Goal: Information Seeking & Learning: Find specific page/section

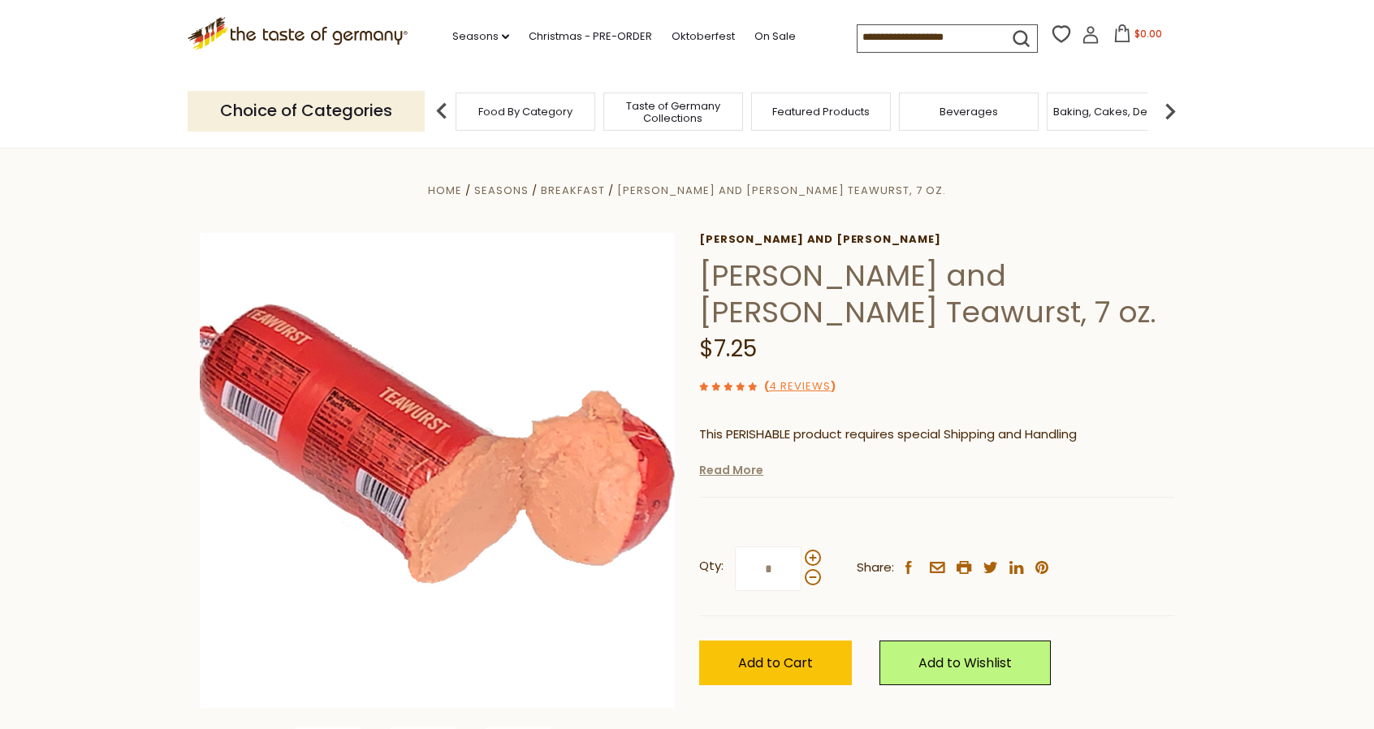
click at [734, 478] on link "Read More" at bounding box center [731, 470] width 64 height 16
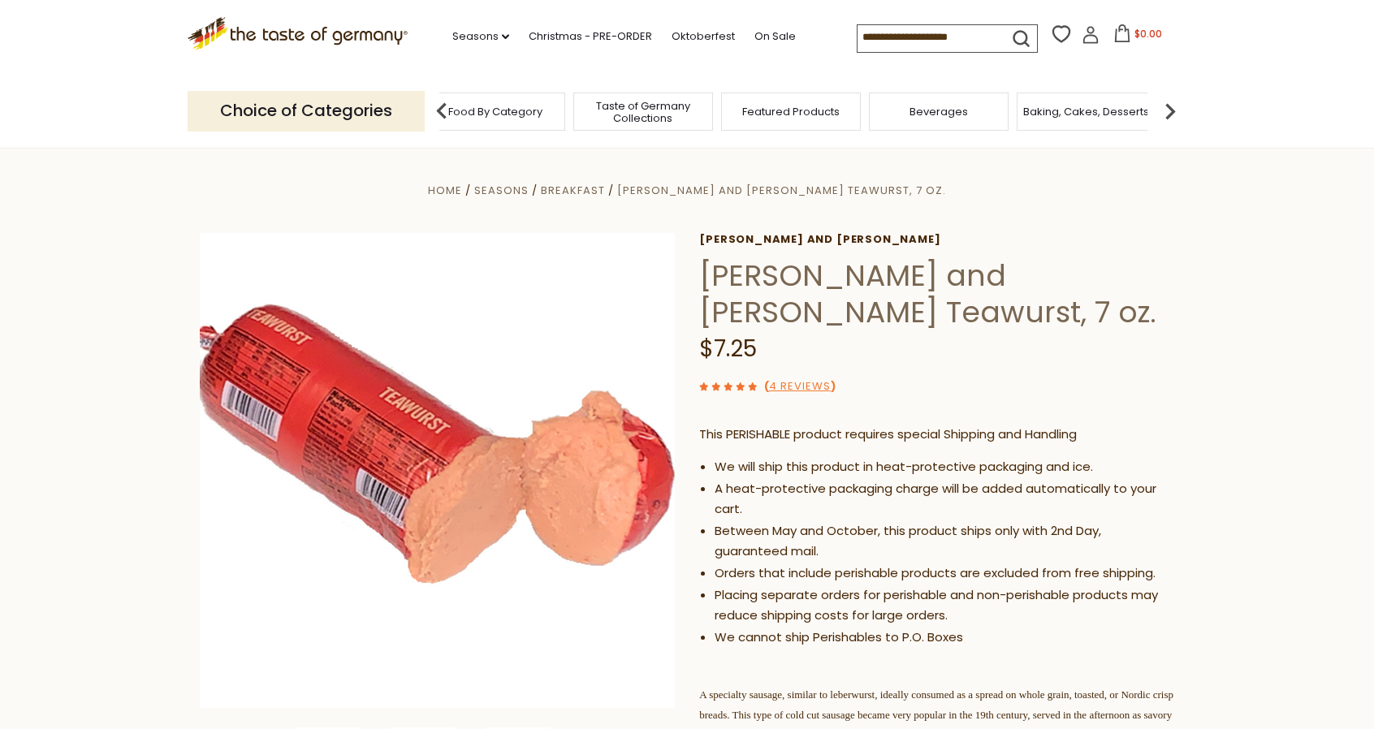
click at [464, 108] on span "Food By Category" at bounding box center [495, 112] width 94 height 12
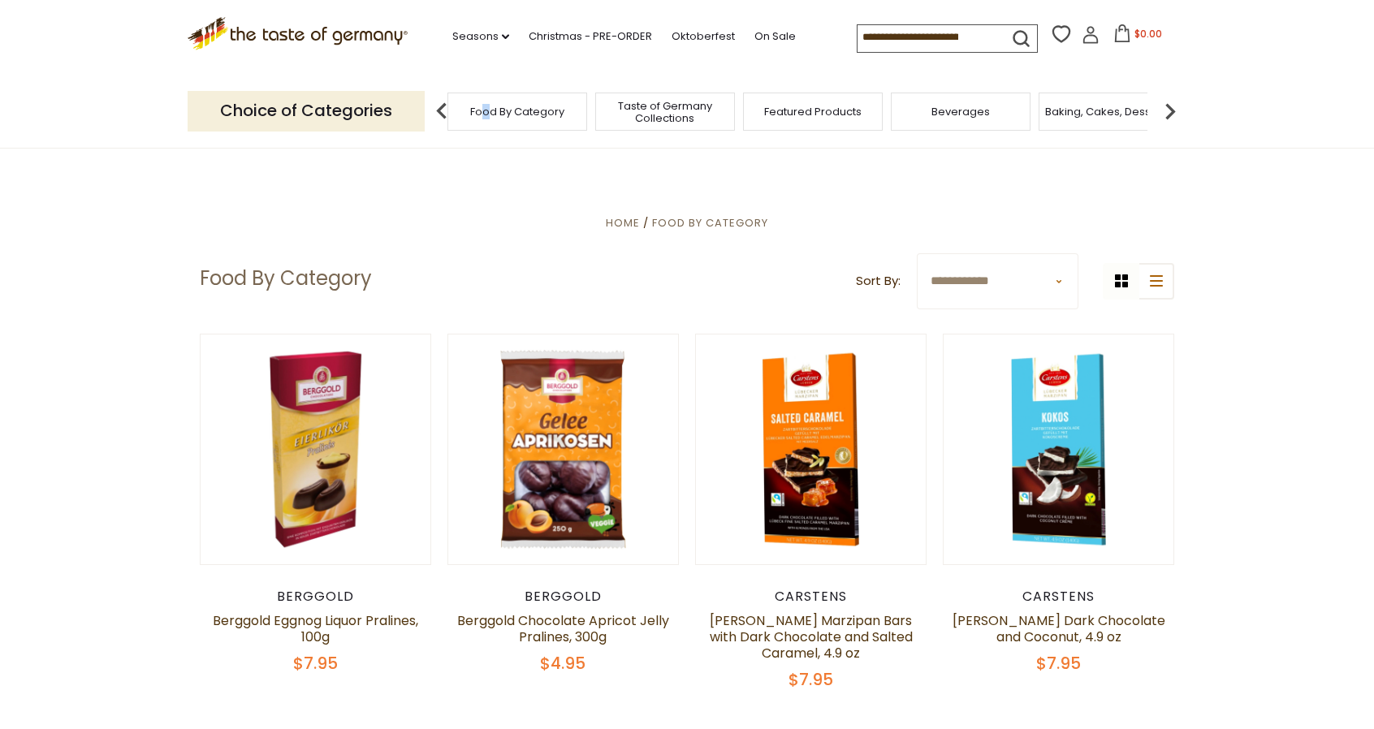
click at [490, 120] on div "Food By Category" at bounding box center [517, 112] width 140 height 38
click at [538, 127] on div "Food By Category" at bounding box center [517, 112] width 140 height 38
click at [383, 121] on p "Choice of Categories" at bounding box center [306, 111] width 237 height 40
click at [338, 108] on p "Choice of Categories" at bounding box center [306, 111] width 237 height 40
click at [443, 111] on img at bounding box center [441, 111] width 32 height 32
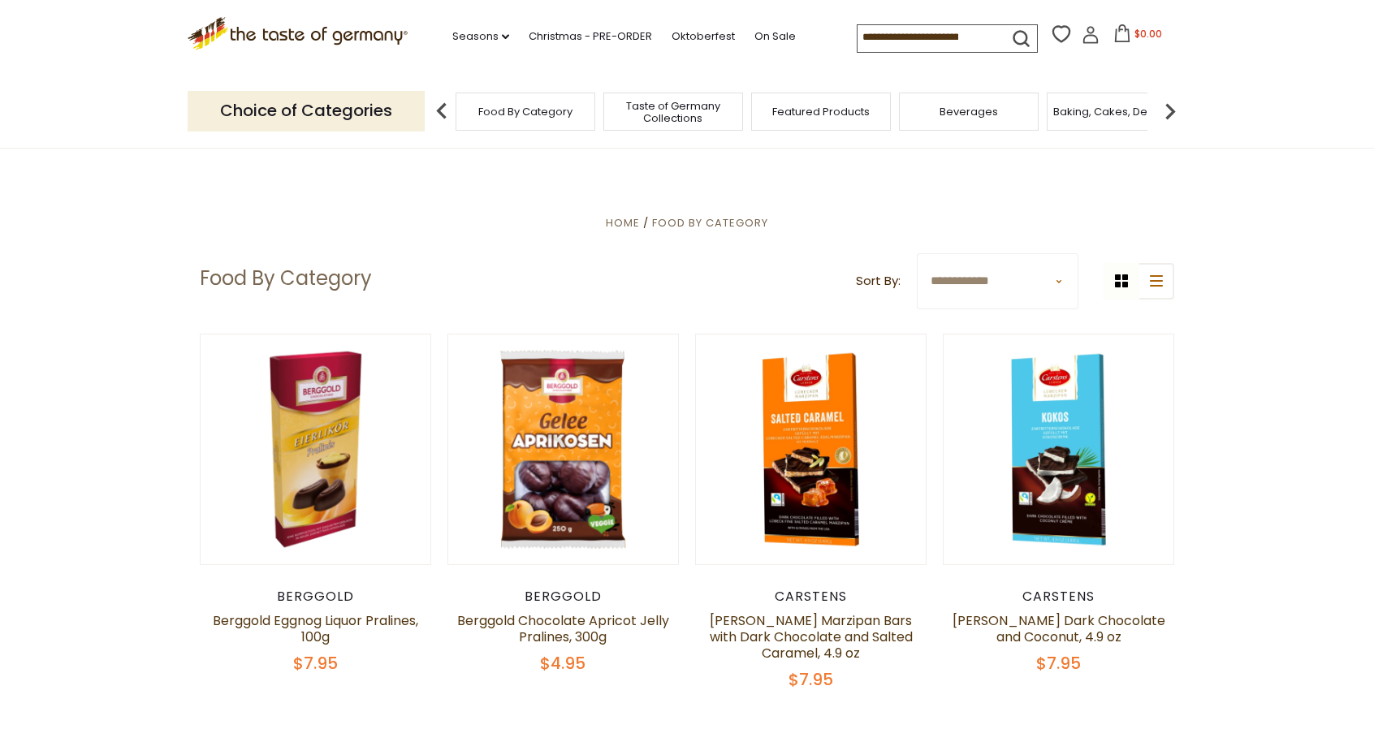
click at [440, 112] on img at bounding box center [441, 111] width 32 height 32
click at [941, 32] on input at bounding box center [925, 36] width 137 height 23
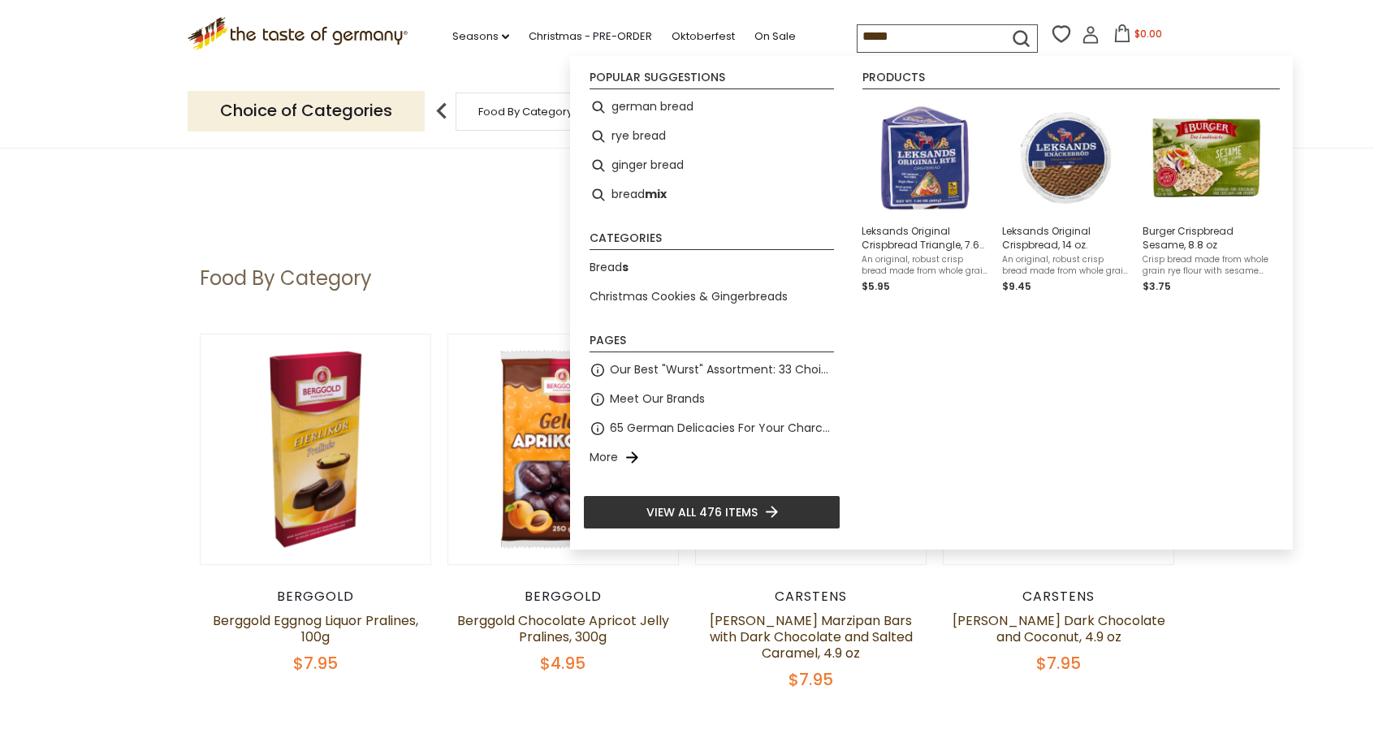
type input "*****"
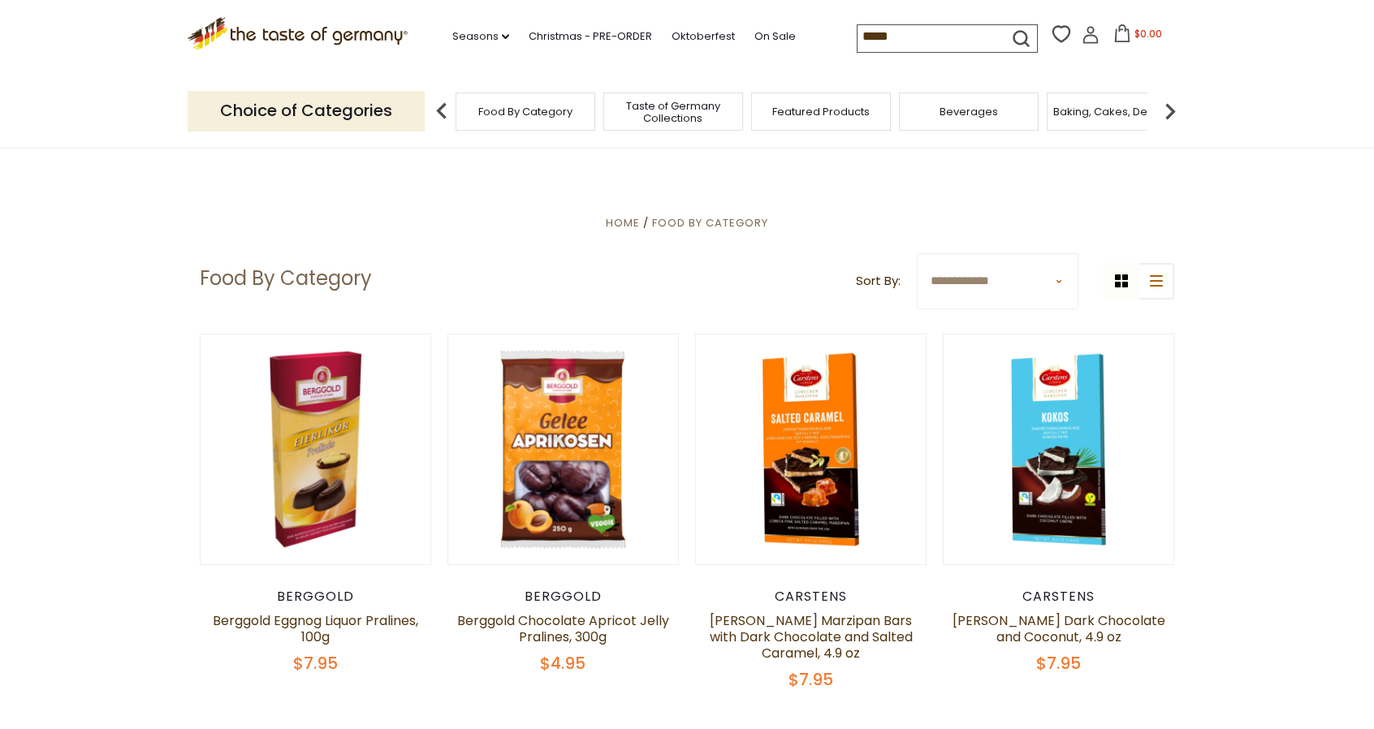
click at [1020, 32] on icon "submit" at bounding box center [1021, 39] width 22 height 22
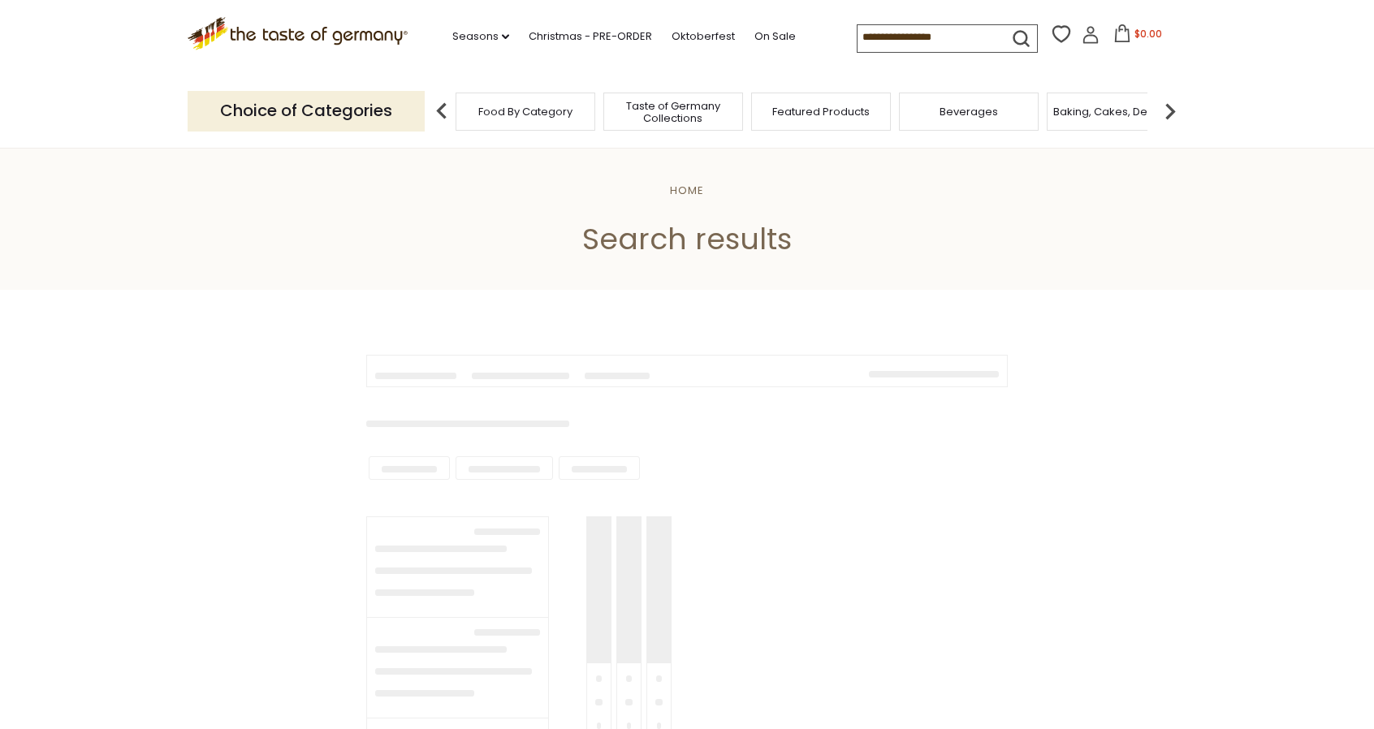
type input "*****"
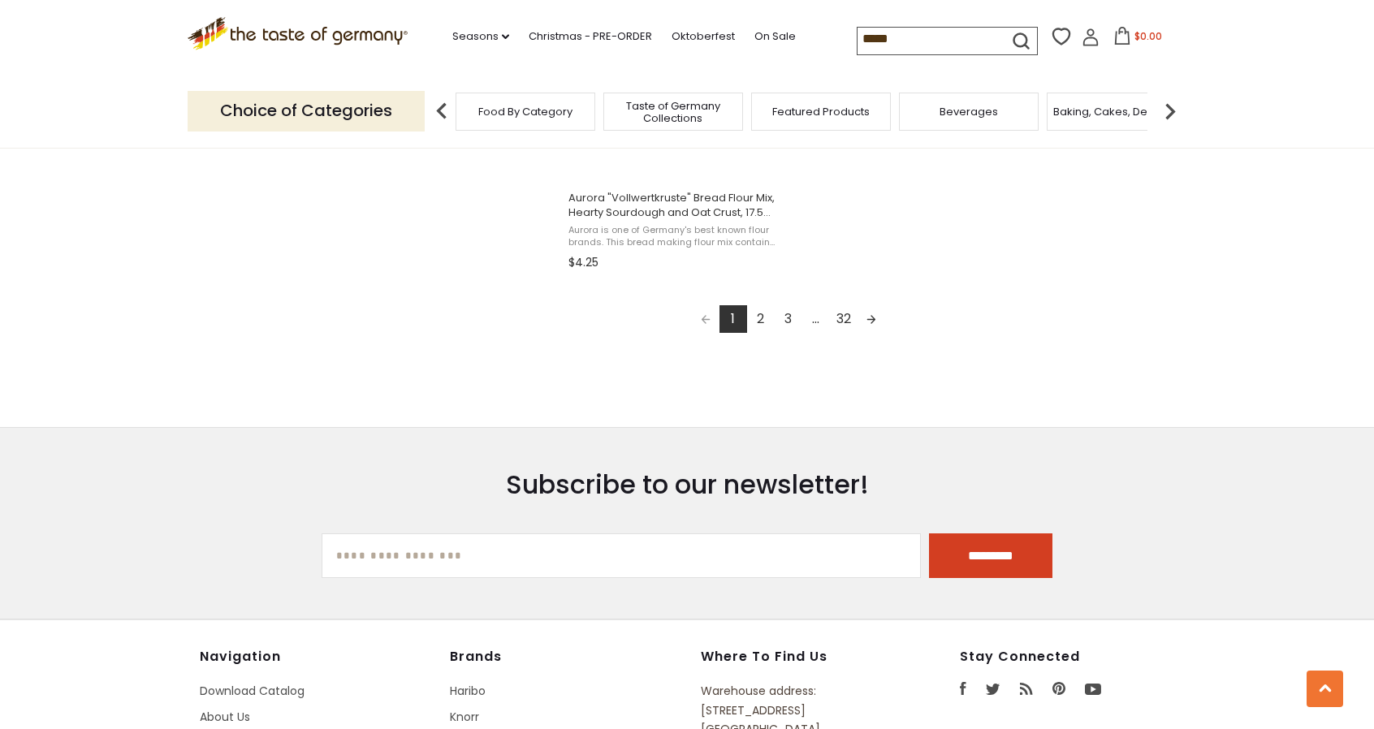
scroll to position [3004, 0]
